Goal: Information Seeking & Learning: Learn about a topic

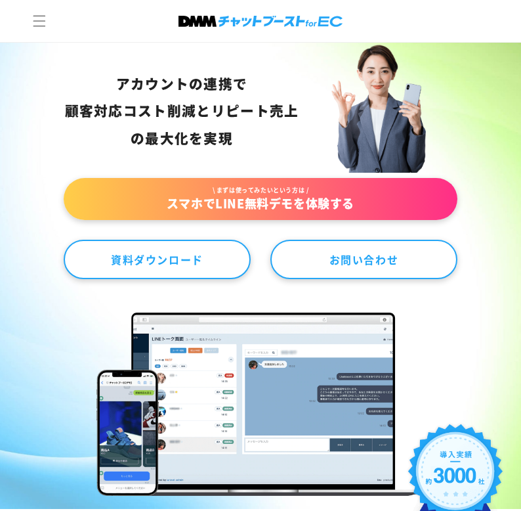
scroll to position [10, 0]
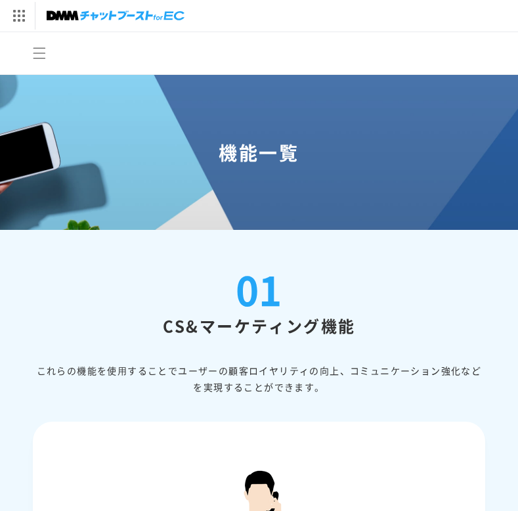
drag, startPoint x: 527, startPoint y: 355, endPoint x: 527, endPoint y: -80, distance: 435.3
click at [517, 0] on html "DMM.com トップへ DMM TV 電子書籍 オンラインゲーム PCゲーム/ソフトウェア オンラインクレーンゲーム スクラッチ 通販 キャラクターグッズ" at bounding box center [259, 255] width 518 height 511
click at [33, 62] on span "メニュー" at bounding box center [39, 53] width 29 height 29
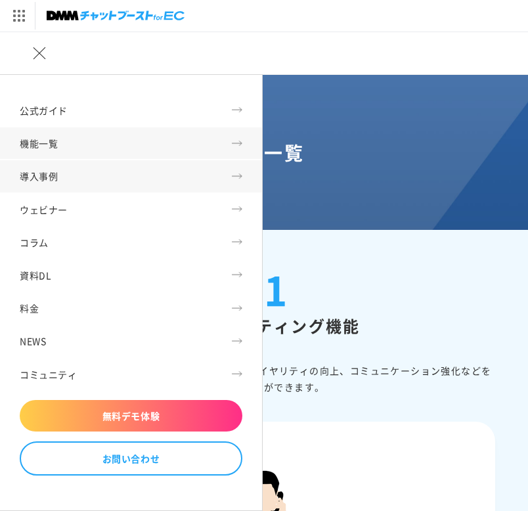
click at [53, 175] on link "導入事例" at bounding box center [131, 176] width 262 height 32
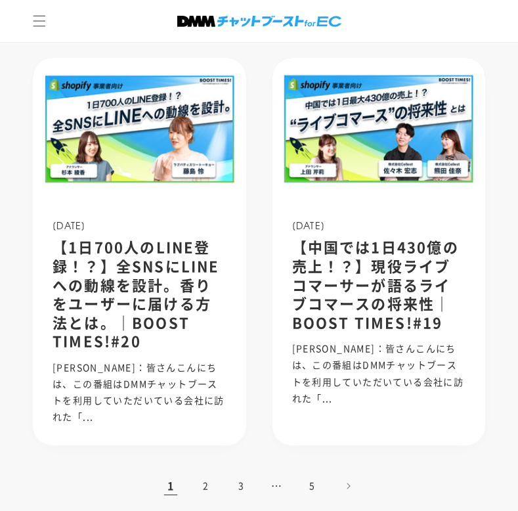
scroll to position [1116, 0]
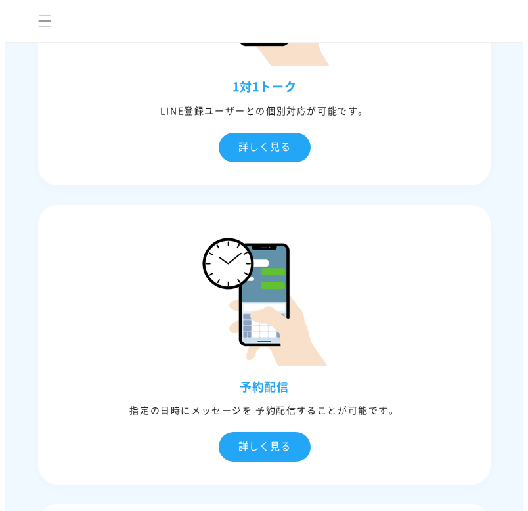
scroll to position [1306, 0]
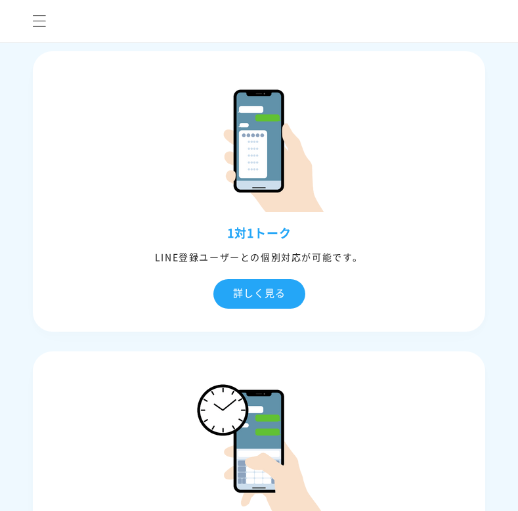
click at [34, 18] on icon "メニュー" at bounding box center [39, 21] width 14 height 14
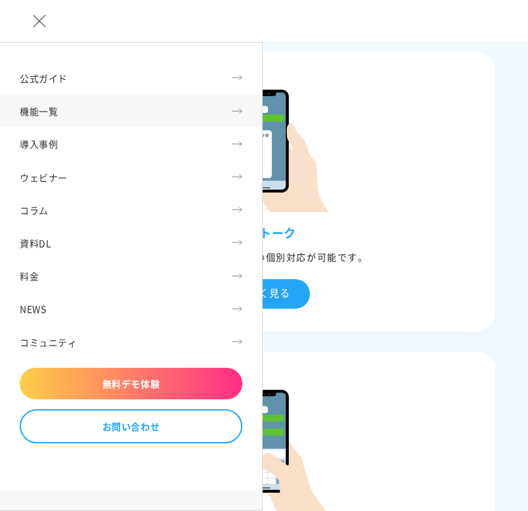
click at [413, 41] on header "公式ガイド 機能一覧 導入事例 ウェビナー コラム 資料DL 料金 NEWS コミュニティ 無料デモ体験" at bounding box center [264, 21] width 528 height 42
click at [42, 15] on icon "メニュー" at bounding box center [39, 21] width 14 height 14
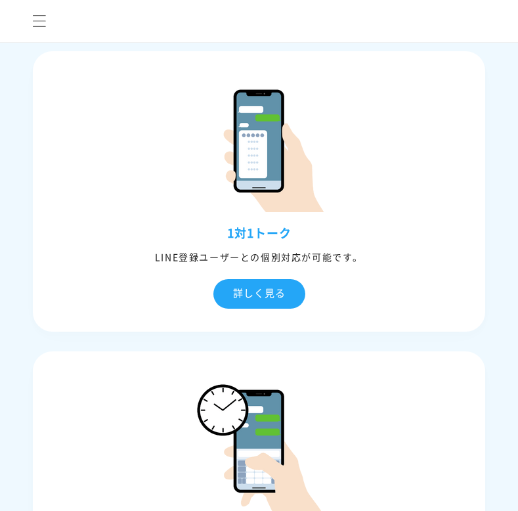
click at [34, 18] on icon "メニュー" at bounding box center [39, 21] width 14 height 14
